Goal: Task Accomplishment & Management: Manage account settings

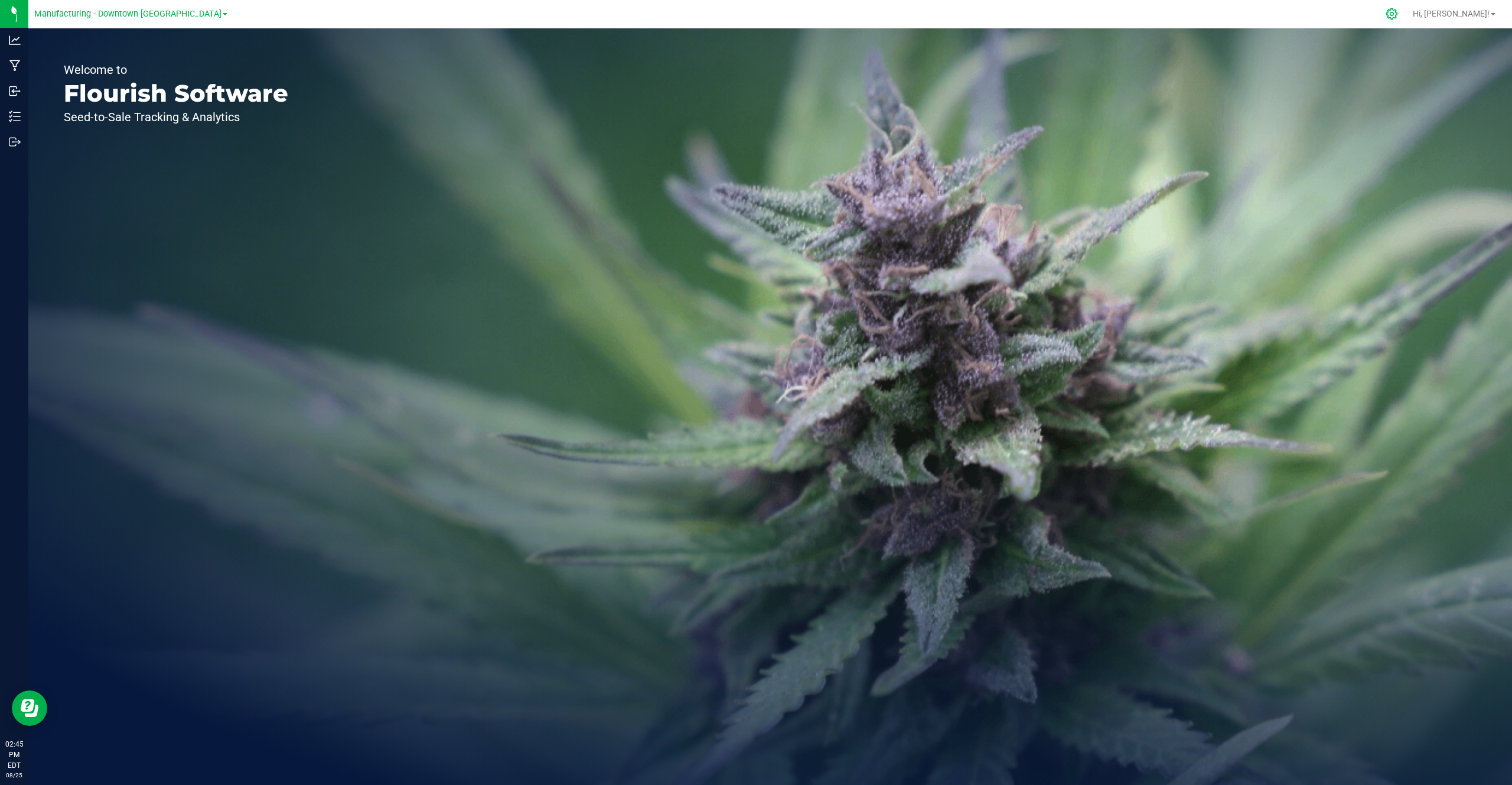
click at [1398, 10] on icon at bounding box center [1392, 14] width 11 height 11
click at [1459, 11] on span "Hi, [PERSON_NAME]!" at bounding box center [1451, 13] width 77 height 9
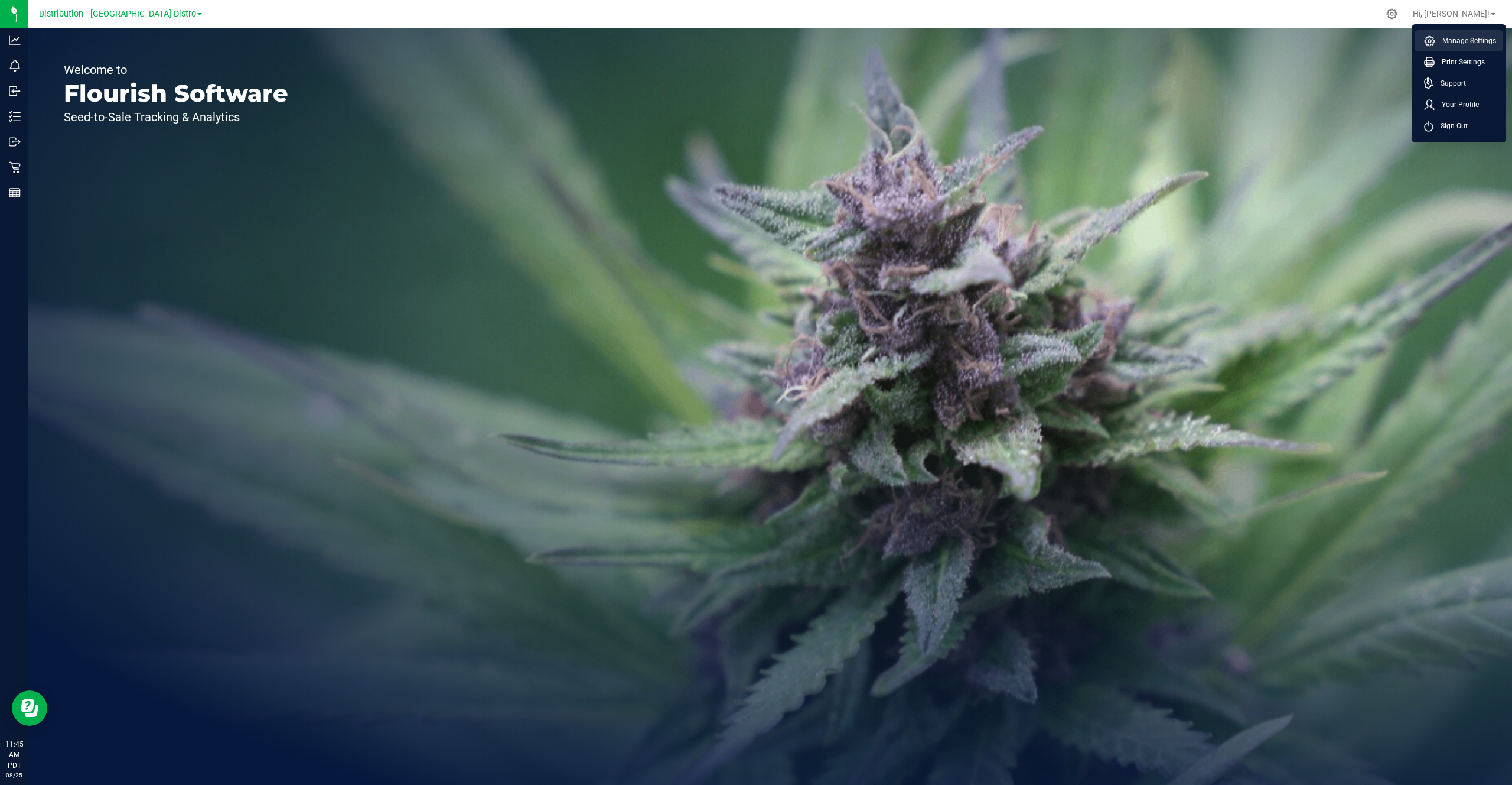
click at [1445, 43] on span "Manage Settings" at bounding box center [1465, 40] width 61 height 12
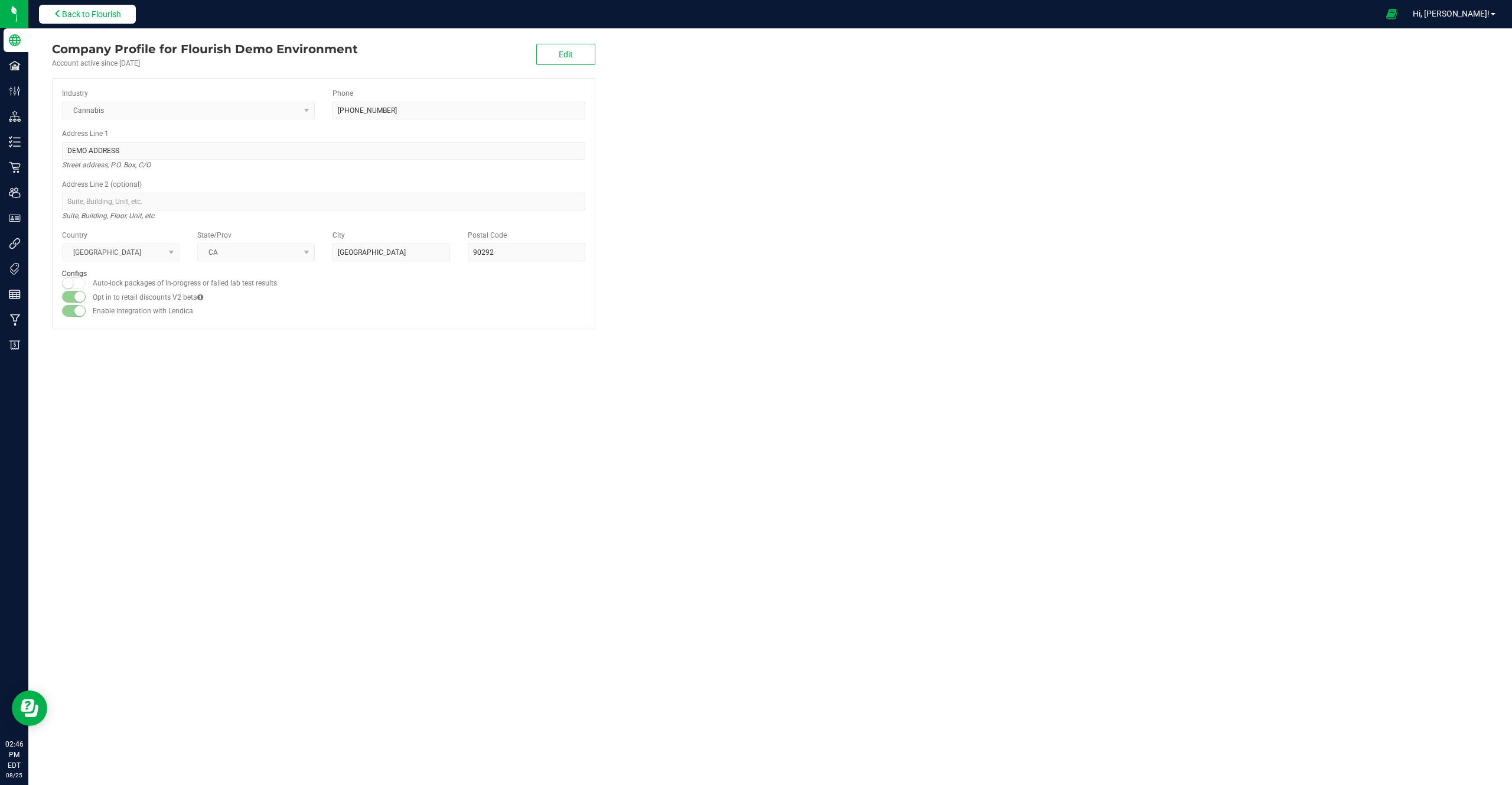
click at [124, 12] on button "Back to Flourish" at bounding box center [87, 14] width 97 height 19
